Goal: Transaction & Acquisition: Purchase product/service

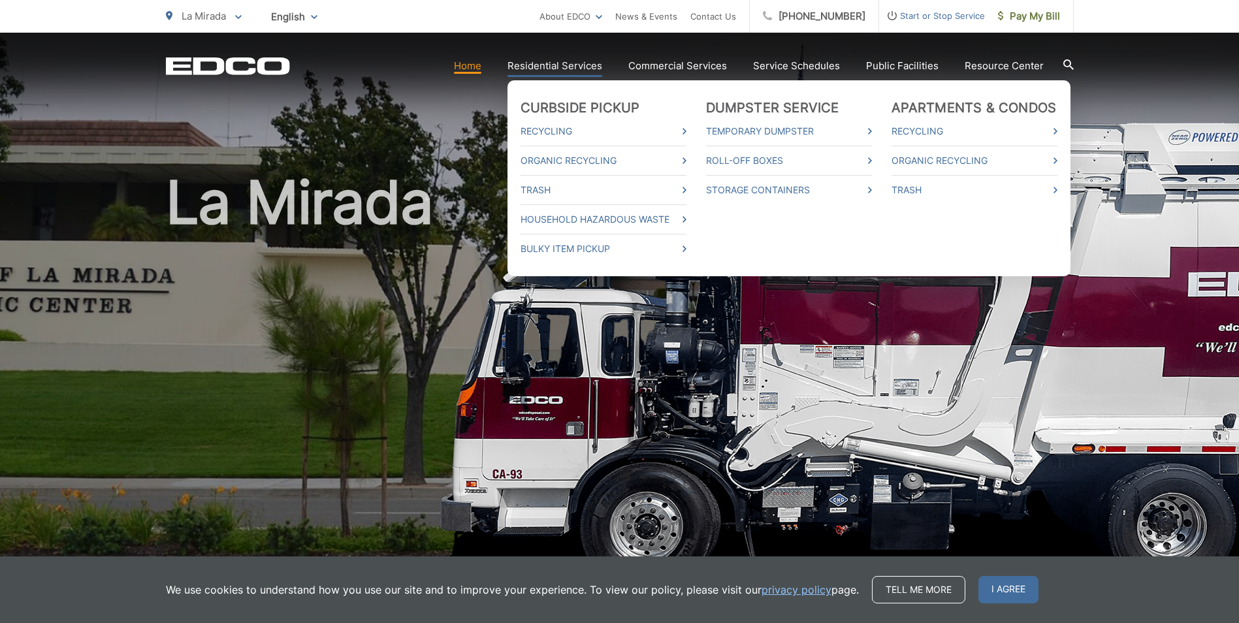
click at [921, 242] on li "Apartments & Condos Recycling Organic Recycling Trash" at bounding box center [975, 178] width 166 height 157
click at [615, 187] on link "Trash" at bounding box center [604, 190] width 166 height 16
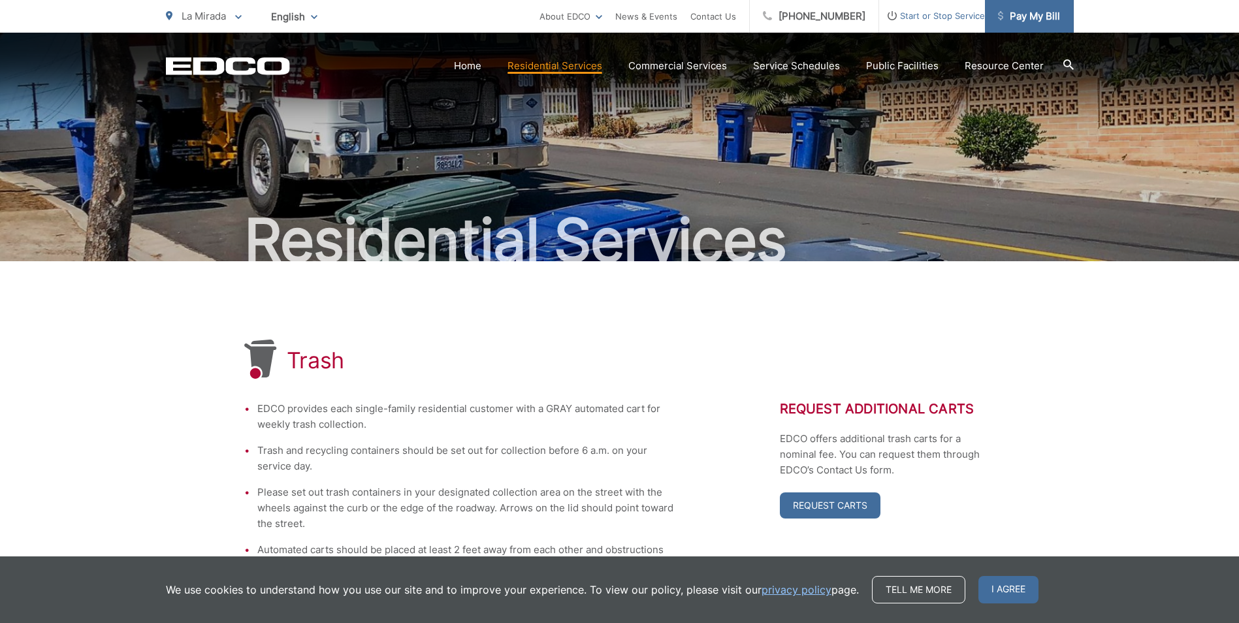
click at [1027, 16] on span "Pay My Bill" at bounding box center [1029, 16] width 62 height 16
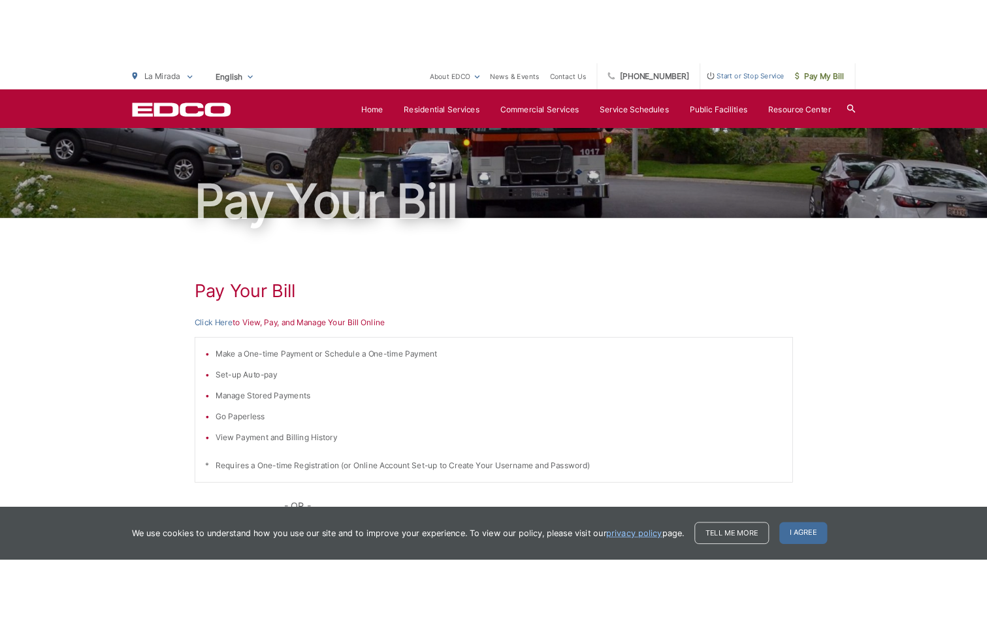
scroll to position [65, 0]
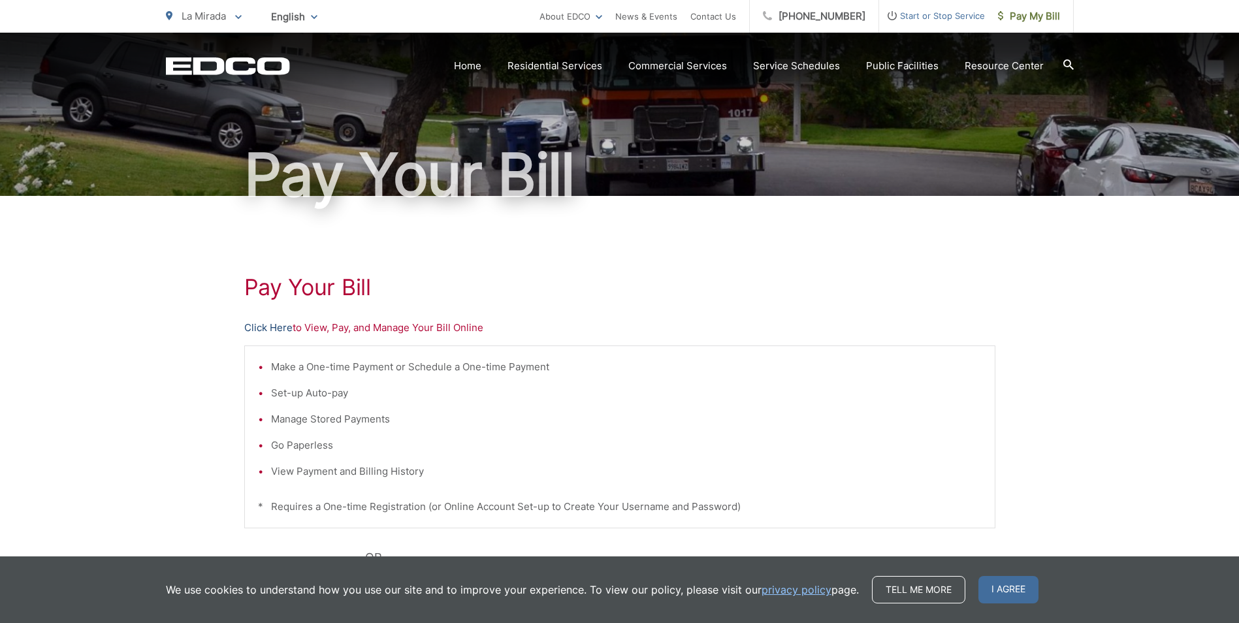
click at [261, 329] on link "Click Here" at bounding box center [268, 328] width 48 height 16
